Goal: Task Accomplishment & Management: Manage account settings

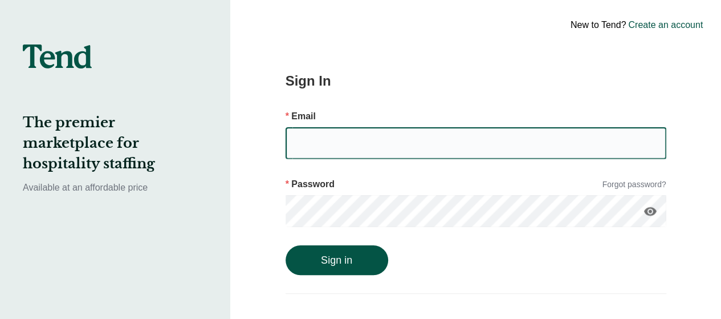
type input "[PERSON_NAME][EMAIL_ADDRESS][PERSON_NAME][DOMAIN_NAME]"
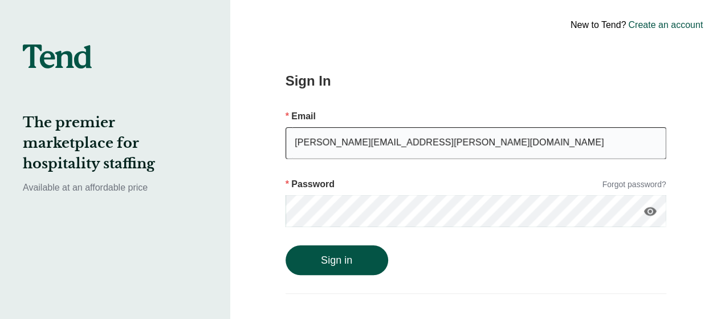
click at [286, 245] on button "Sign in" at bounding box center [337, 260] width 103 height 30
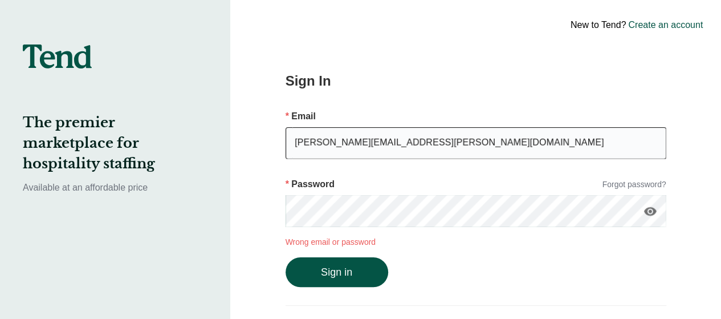
click at [286, 257] on button "Sign in" at bounding box center [337, 272] width 103 height 30
click at [643, 188] on link "Forgot password?" at bounding box center [634, 184] width 64 height 12
